Goal: Download file/media

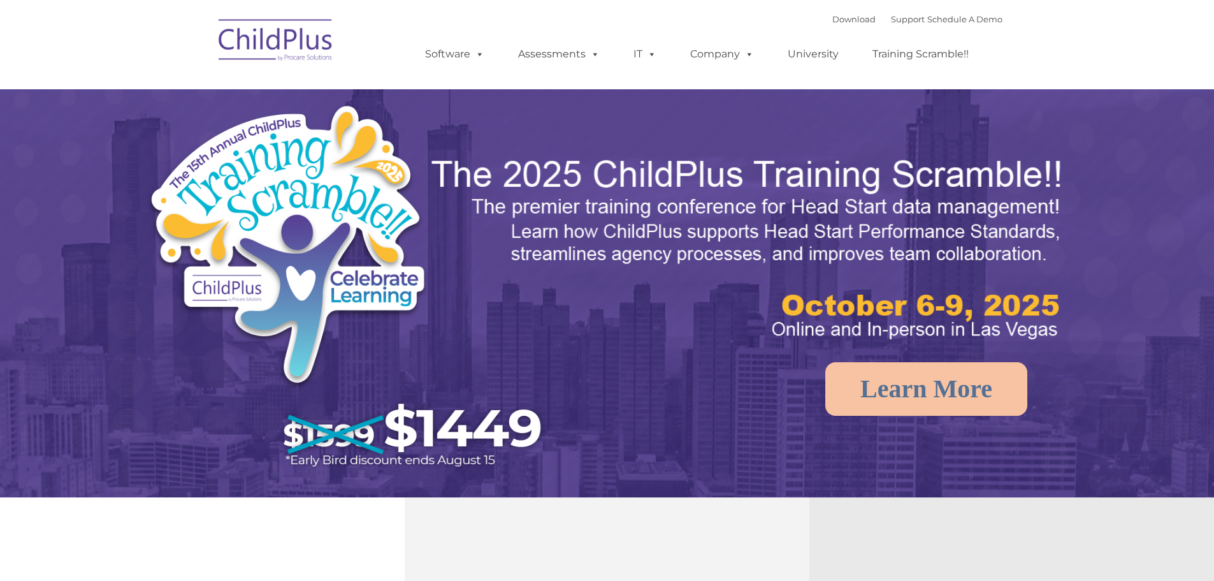
select select "MEDIUM"
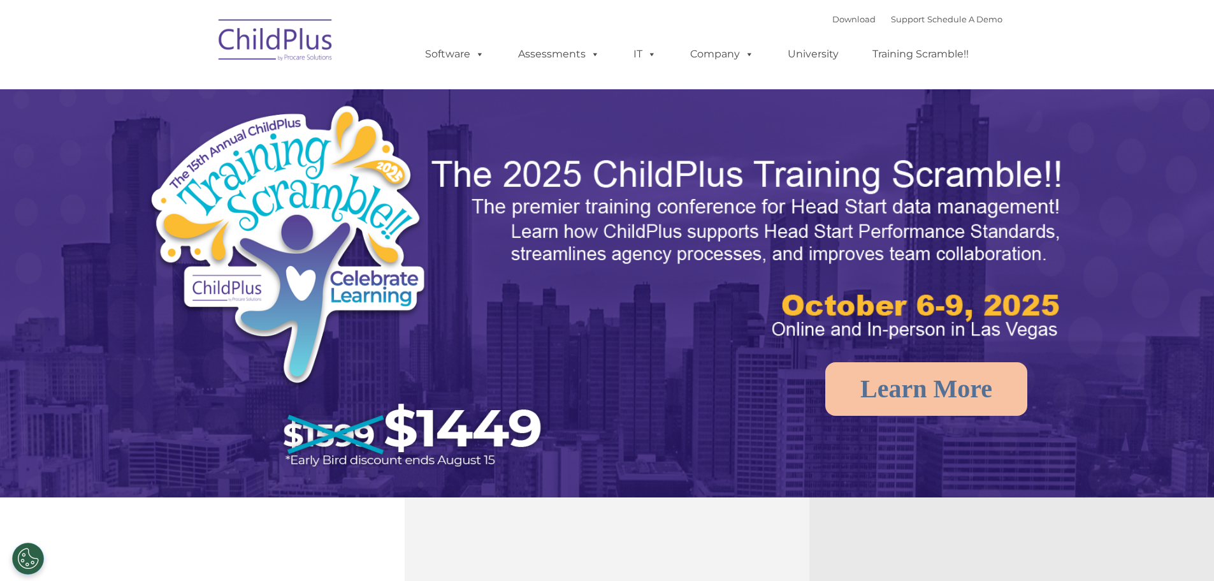
select select "MEDIUM"
click at [848, 19] on link "Download" at bounding box center [854, 19] width 43 height 10
